Goal: Information Seeking & Learning: Find specific fact

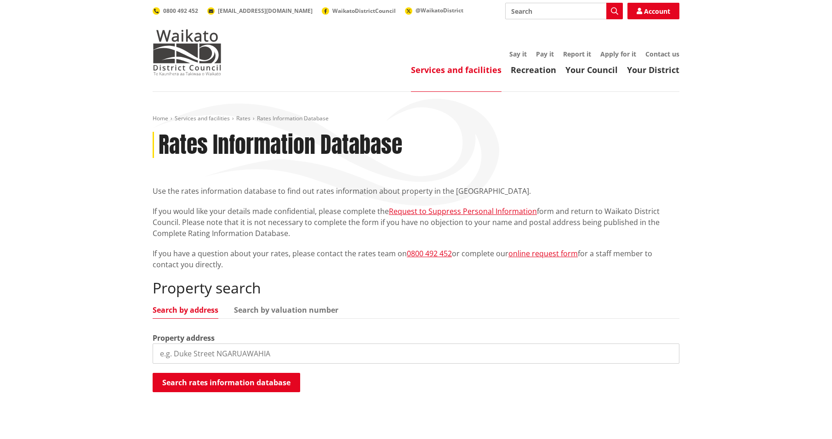
click at [200, 354] on input "search" at bounding box center [416, 354] width 527 height 20
type input "79 hoeka"
click at [234, 380] on button "Search rates information database" at bounding box center [227, 382] width 148 height 19
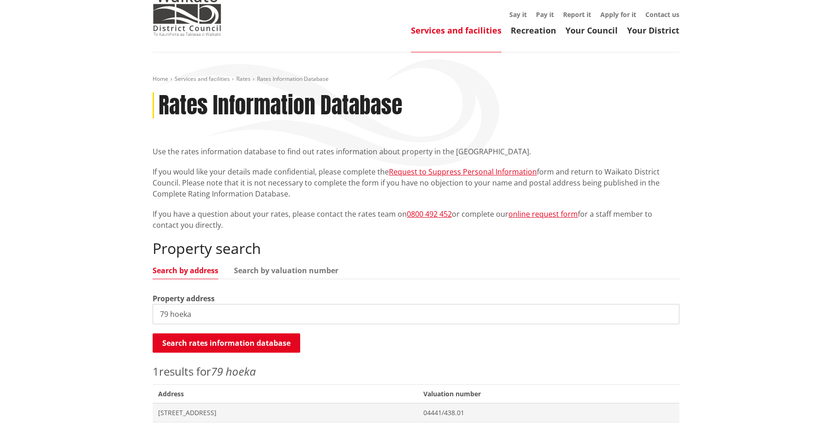
scroll to position [138, 0]
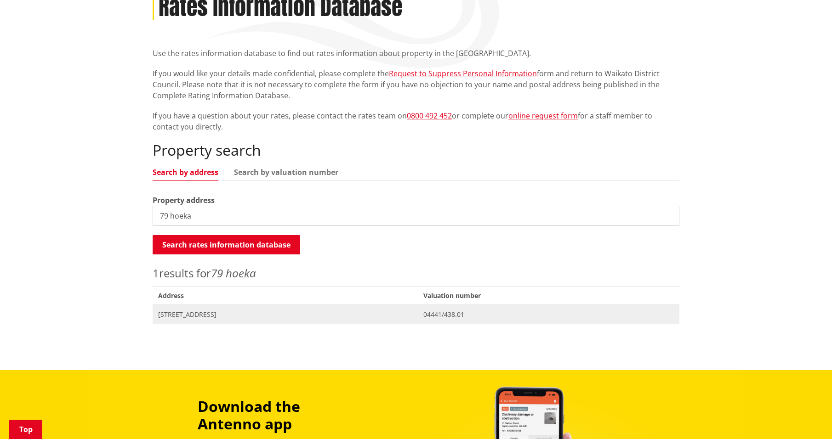
click at [217, 314] on span "[STREET_ADDRESS]" at bounding box center [285, 314] width 254 height 9
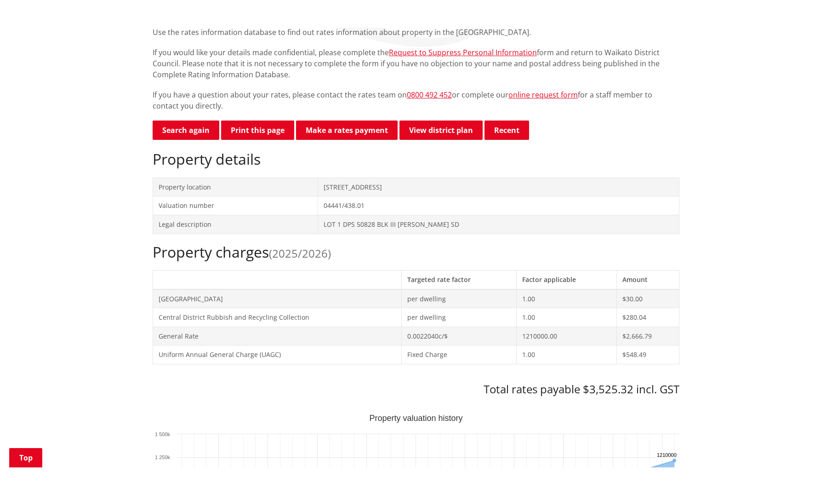
scroll to position [230, 0]
